Goal: Transaction & Acquisition: Purchase product/service

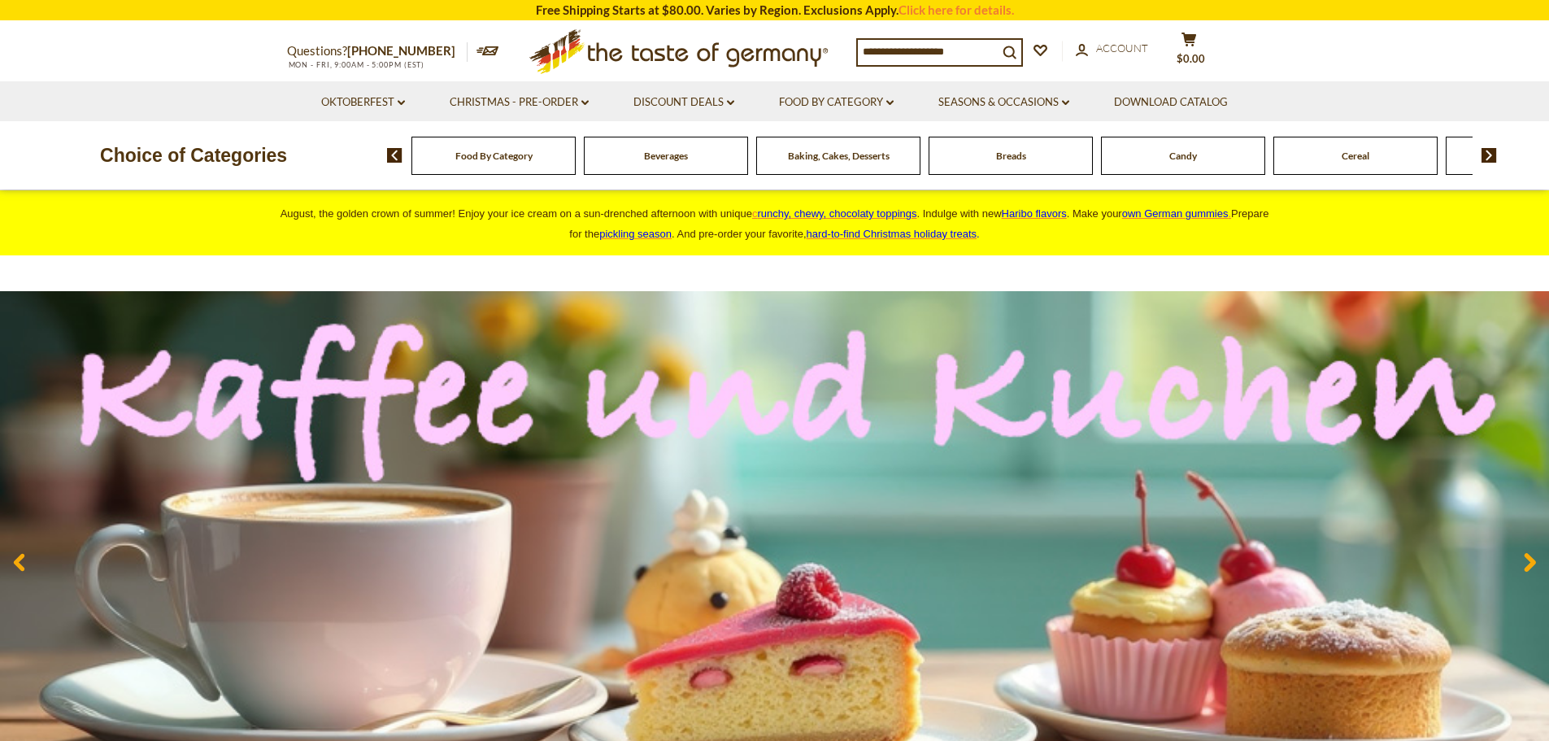
click at [823, 162] on span "Baking, Cakes, Desserts" at bounding box center [839, 156] width 102 height 12
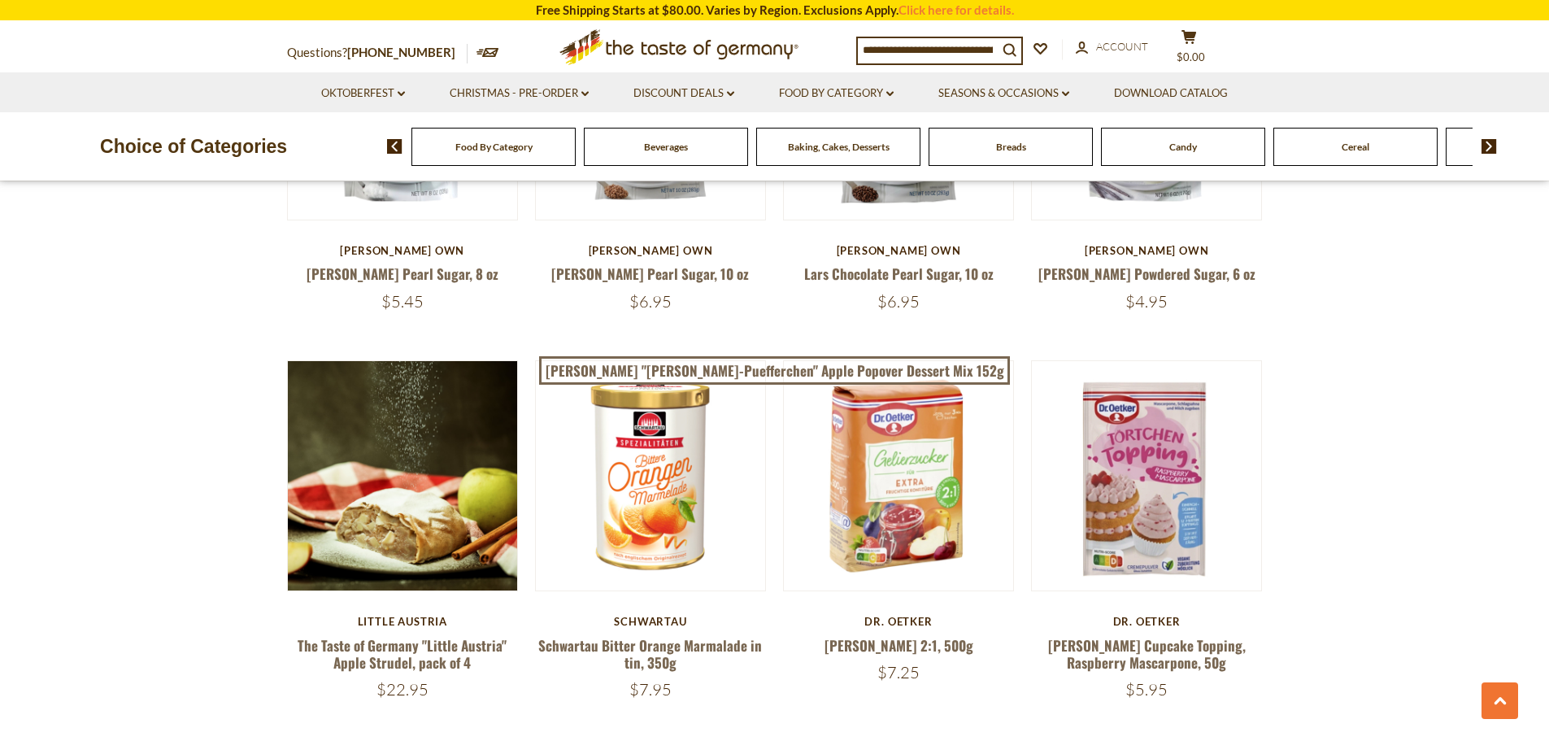
scroll to position [2602, 0]
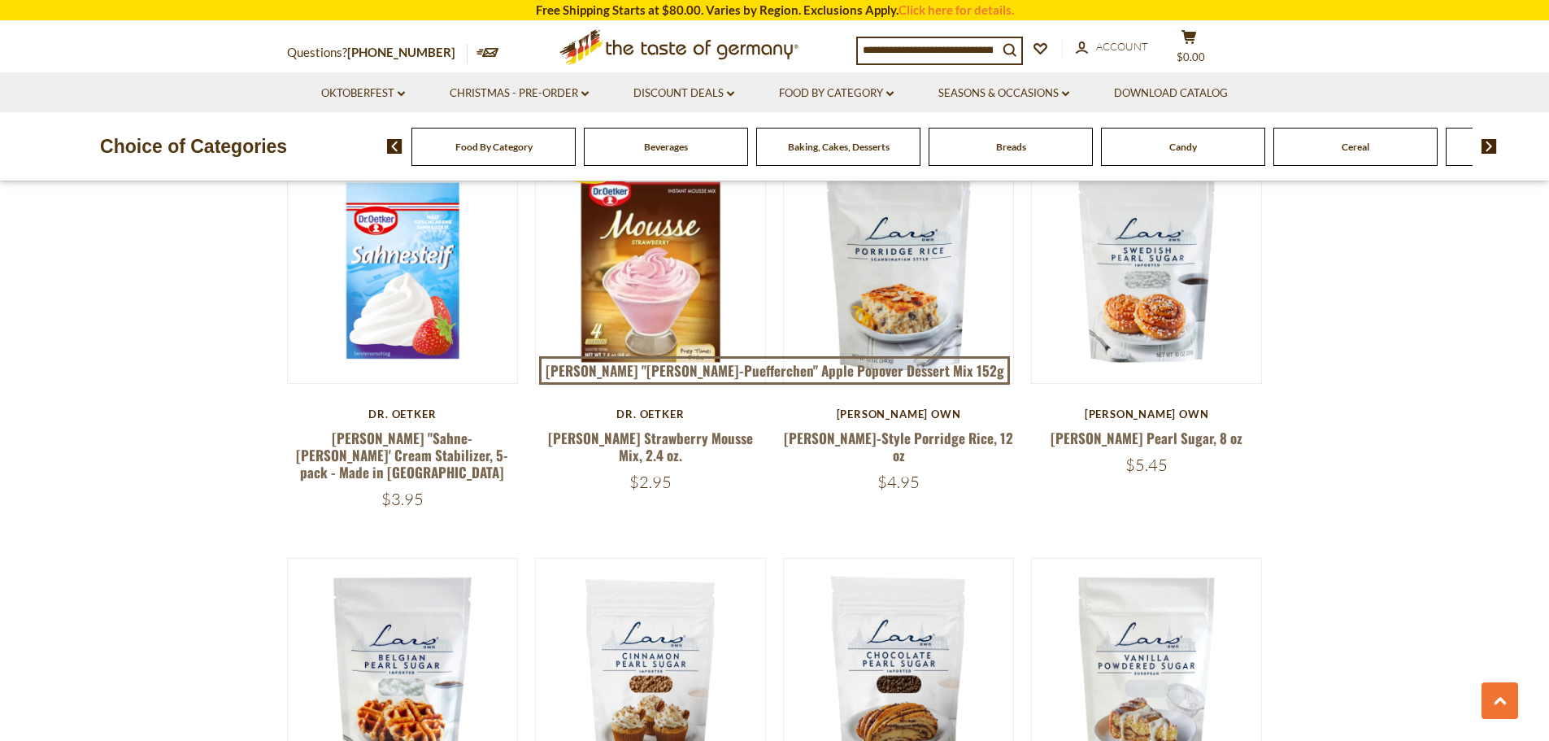
click at [576, 137] on div "Breads" at bounding box center [493, 147] width 164 height 38
click at [1009, 144] on span "Breads" at bounding box center [1011, 147] width 30 height 12
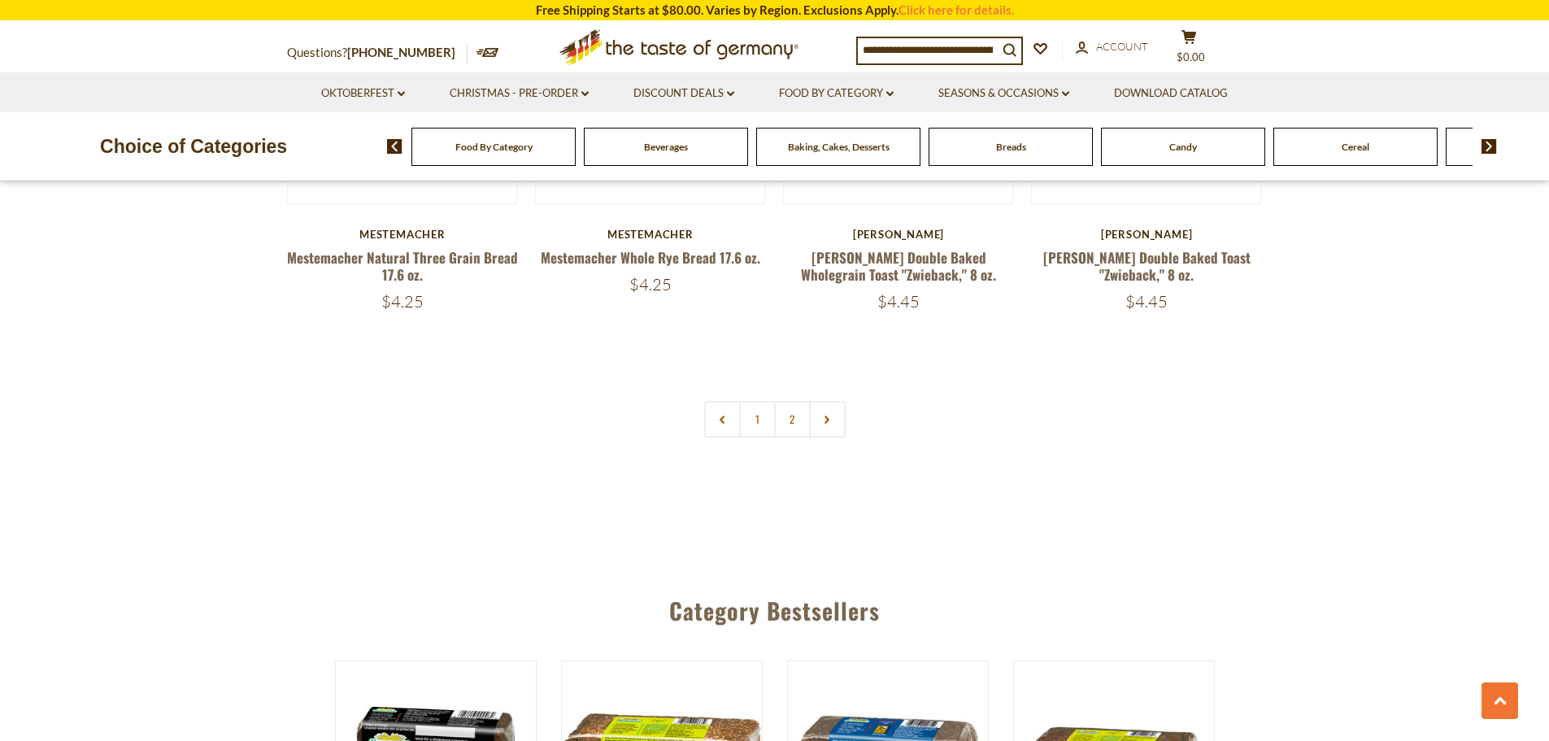
scroll to position [3902, 0]
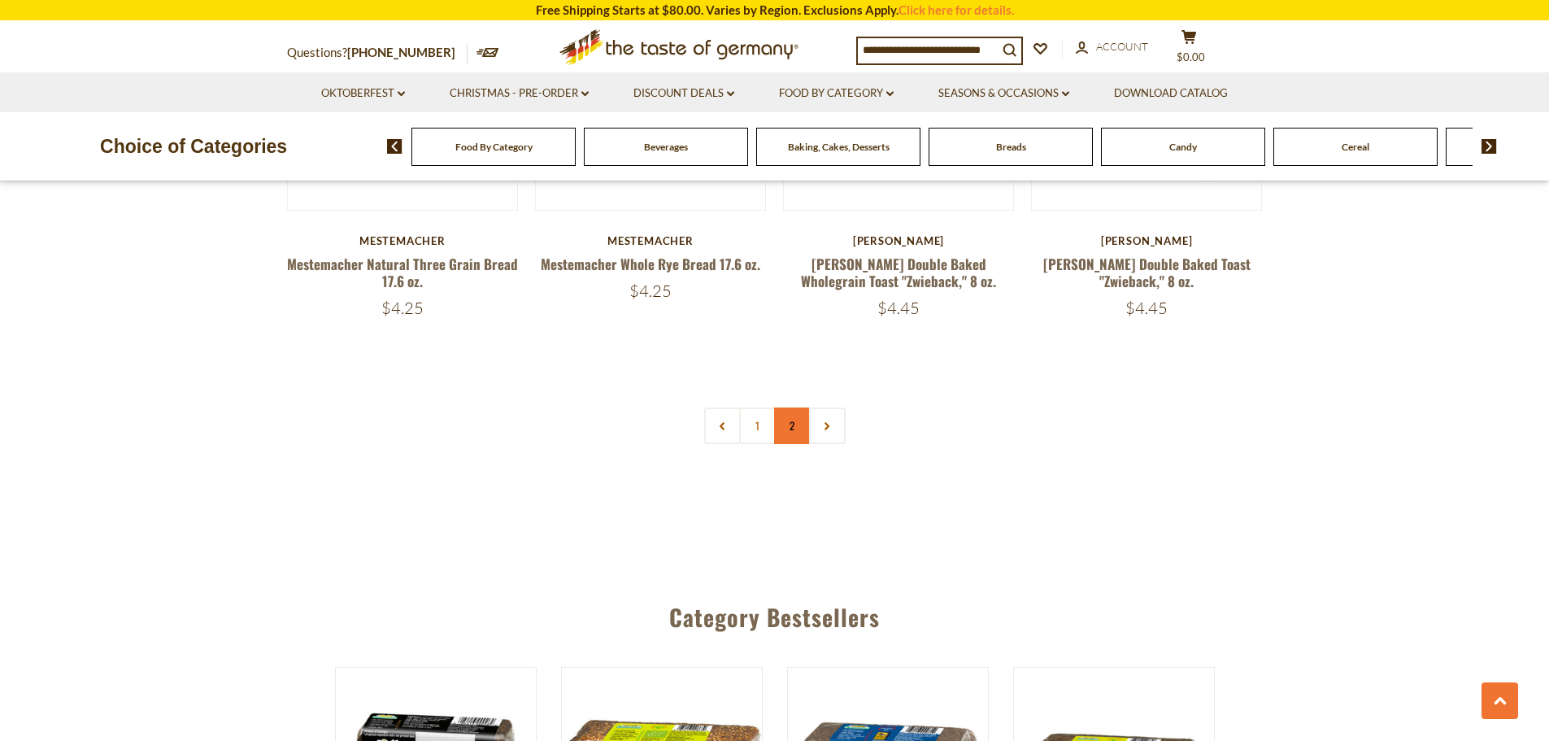
click at [789, 421] on link "2" at bounding box center [792, 425] width 37 height 37
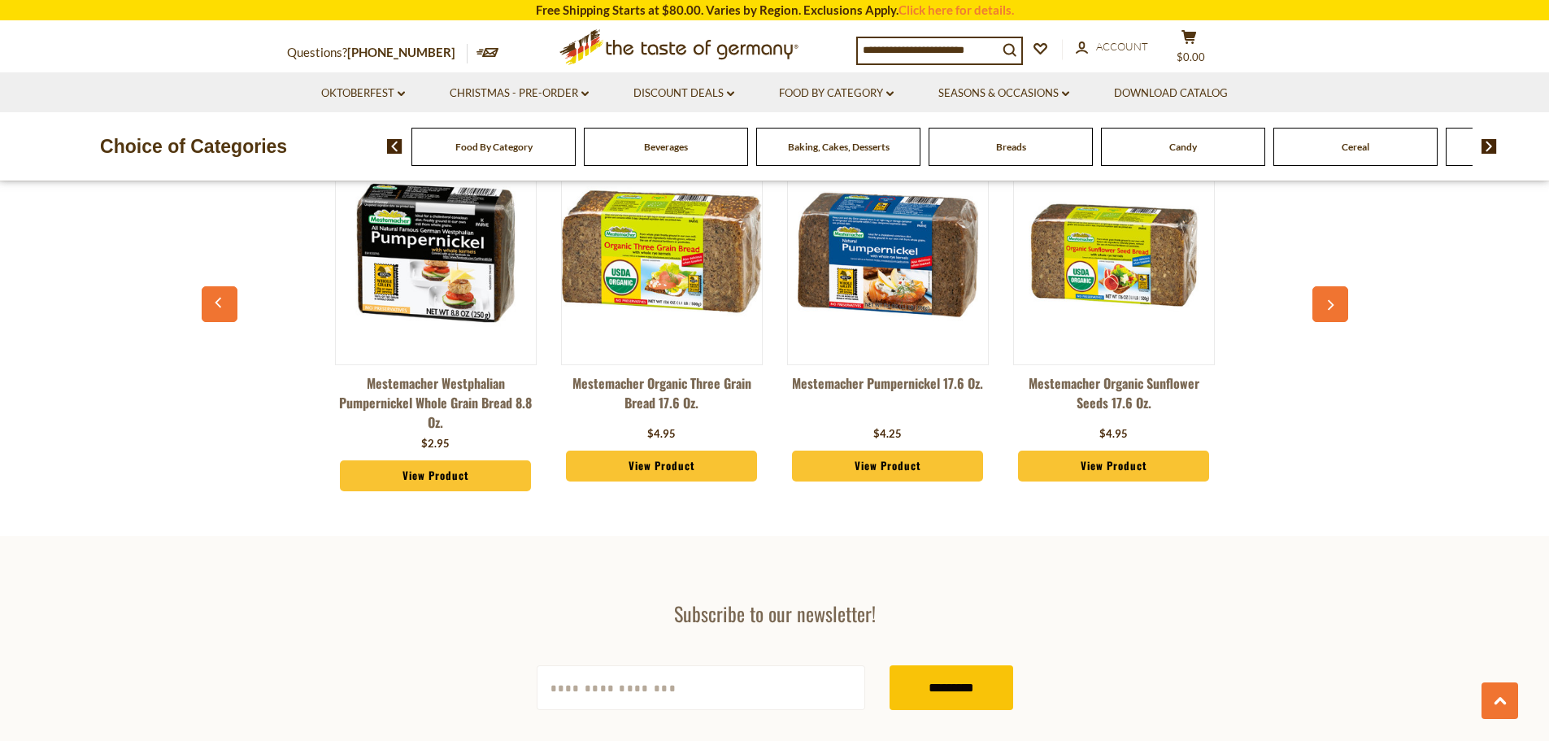
scroll to position [3367, 0]
